Goal: Task Accomplishment & Management: Complete application form

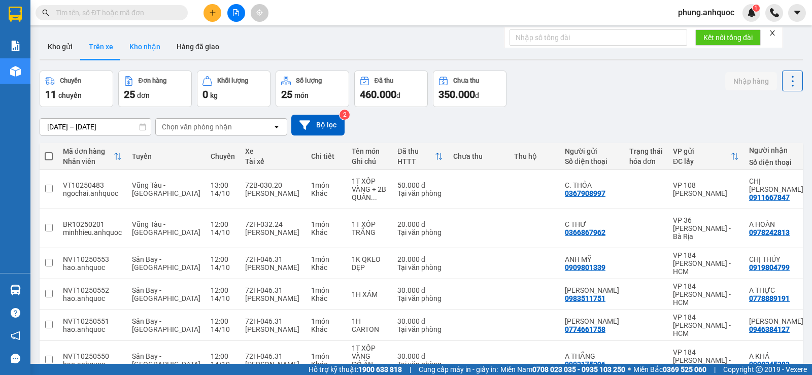
click at [149, 55] on button "Kho nhận" at bounding box center [144, 47] width 47 height 24
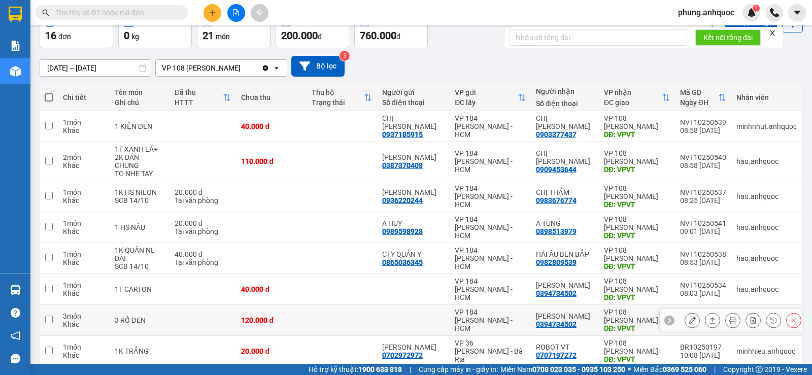
scroll to position [56, 0]
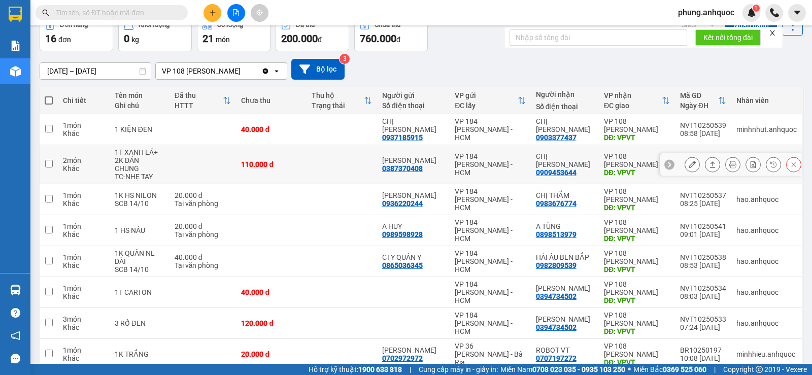
click at [689, 161] on icon at bounding box center [692, 164] width 7 height 7
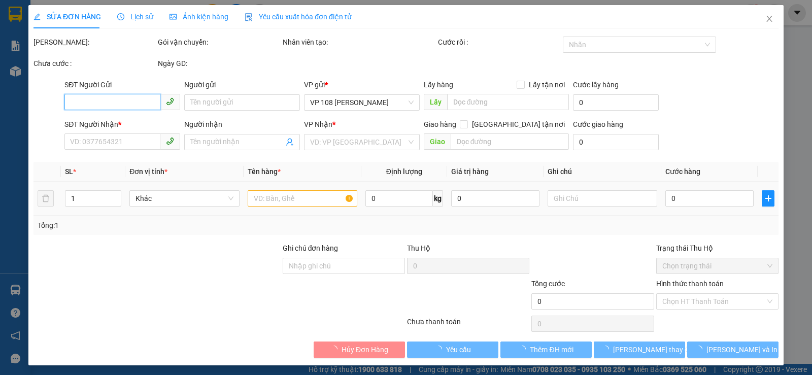
type input "0387370408"
type input "[PERSON_NAME]"
type input "0909453644"
type input "CHỊ [PERSON_NAME]"
type input "VPVT"
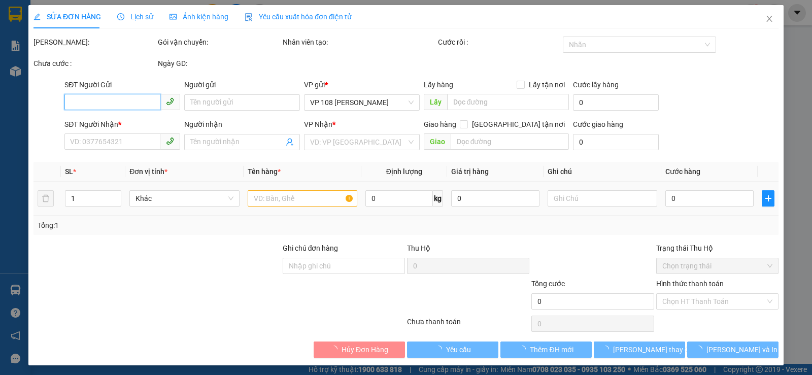
type input "110.000"
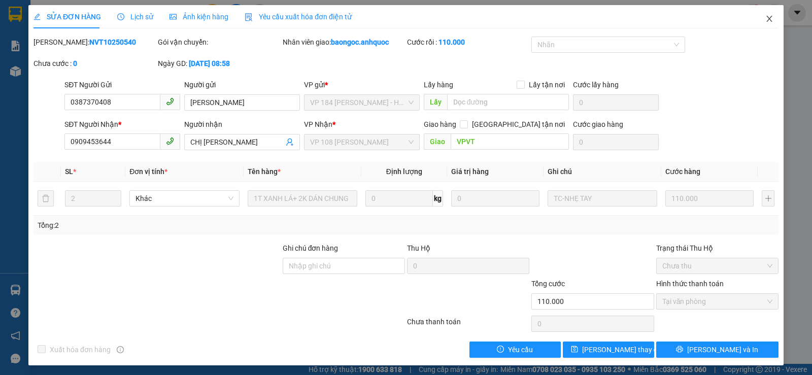
click at [767, 20] on icon "close" at bounding box center [770, 19] width 6 height 6
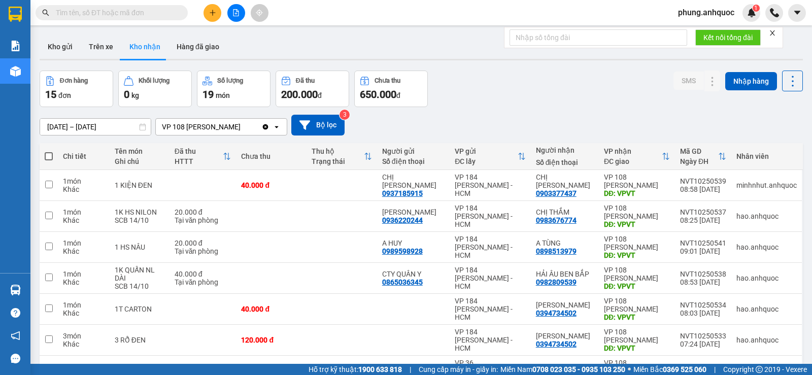
scroll to position [102, 0]
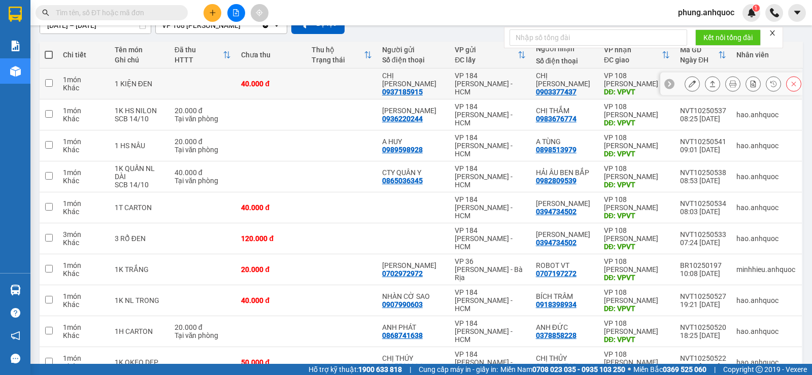
click at [689, 81] on icon at bounding box center [692, 83] width 7 height 7
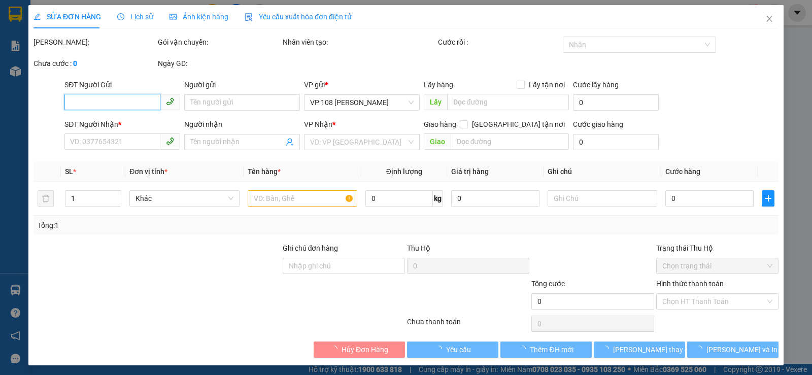
type input "0937185915"
type input "CHỊ [PERSON_NAME]"
type input "0903377437"
type input "CHỊ [PERSON_NAME]"
type input "VPVT"
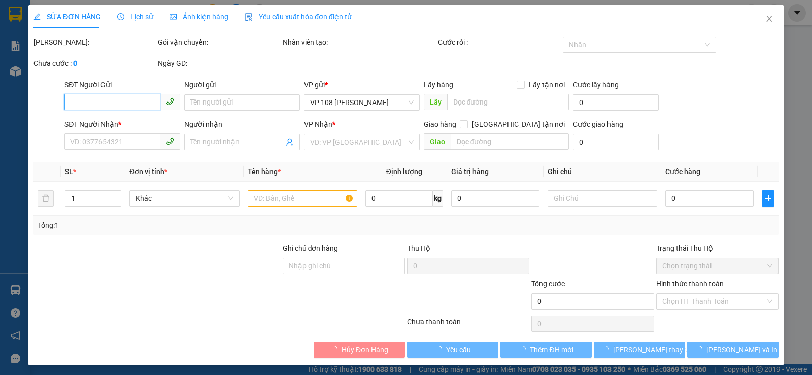
type input "40.000"
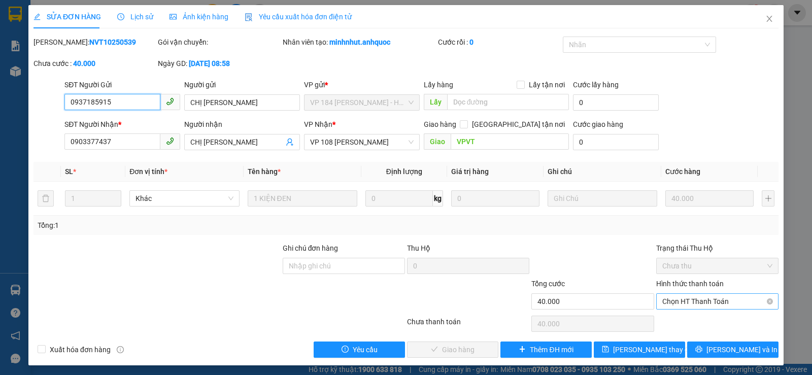
drag, startPoint x: 701, startPoint y: 303, endPoint x: 692, endPoint y: 308, distance: 10.5
click at [701, 303] on span "Chọn HT Thanh Toán" at bounding box center [718, 301] width 110 height 15
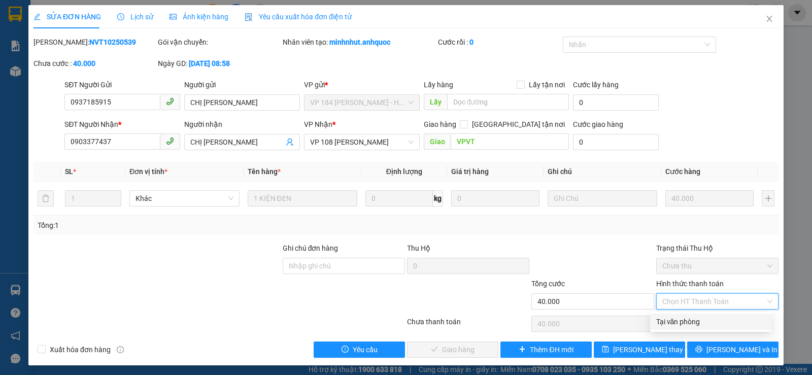
click at [685, 321] on div "Tại văn phòng" at bounding box center [710, 321] width 109 height 11
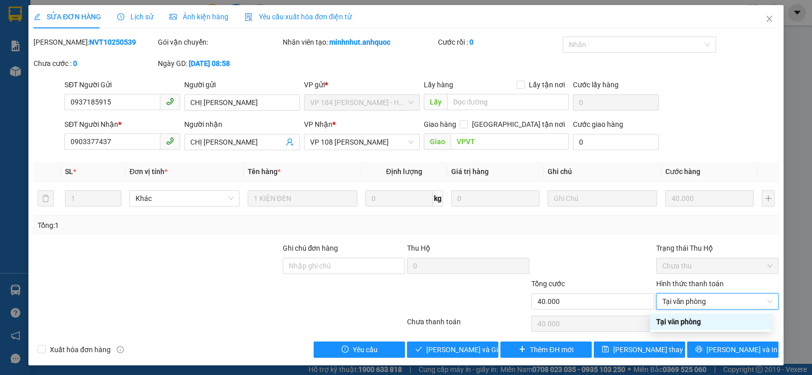
type input "0"
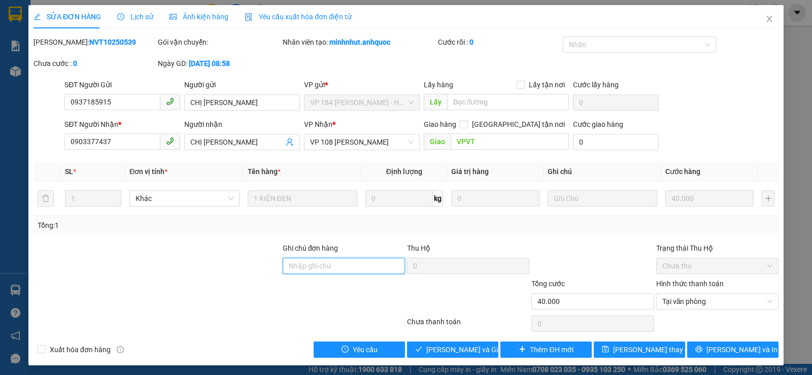
click at [327, 269] on input "Ghi chú đơn hàng" at bounding box center [344, 266] width 122 height 16
type input "CK SCB 14/10"
click at [459, 349] on span "[PERSON_NAME] và Giao hàng" at bounding box center [474, 349] width 97 height 11
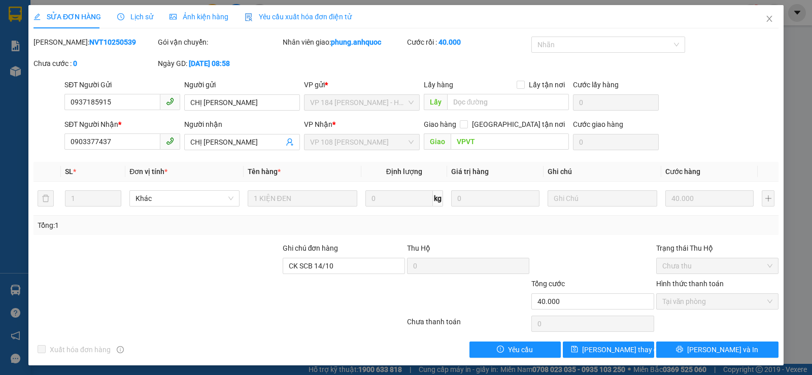
drag, startPoint x: 108, startPoint y: 41, endPoint x: 58, endPoint y: 42, distance: 49.8
click at [58, 42] on div "Mã ĐH: NVT10250539" at bounding box center [95, 42] width 122 height 11
copy b "NVT10250539"
click at [766, 20] on icon "close" at bounding box center [770, 19] width 8 height 8
